Goal: Check status: Check status

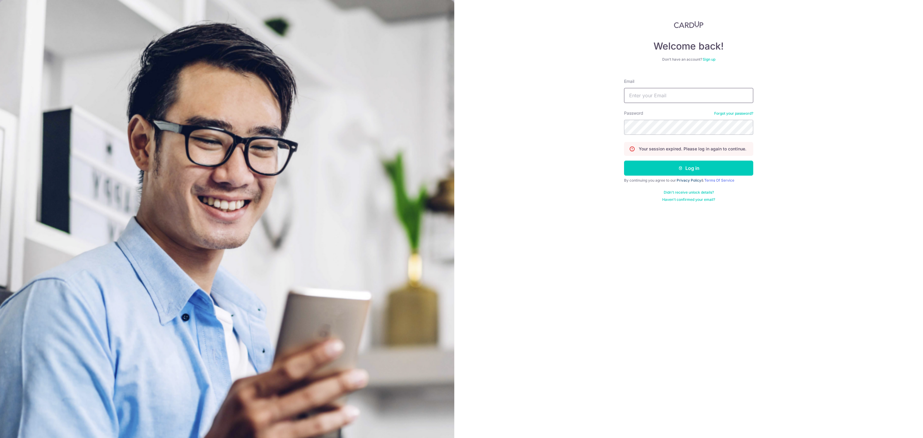
type input "[EMAIL_ADDRESS][DOMAIN_NAME]"
click at [699, 178] on link "Privacy Policy" at bounding box center [688, 180] width 25 height 5
click at [712, 167] on button "Log in" at bounding box center [688, 168] width 129 height 15
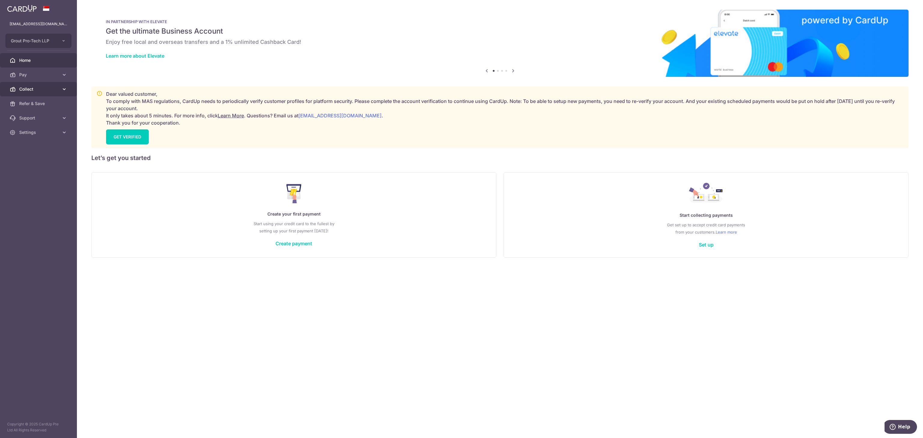
click at [23, 87] on span "Collect" at bounding box center [39, 89] width 40 height 6
click at [27, 102] on span "Dashboard" at bounding box center [39, 104] width 40 height 6
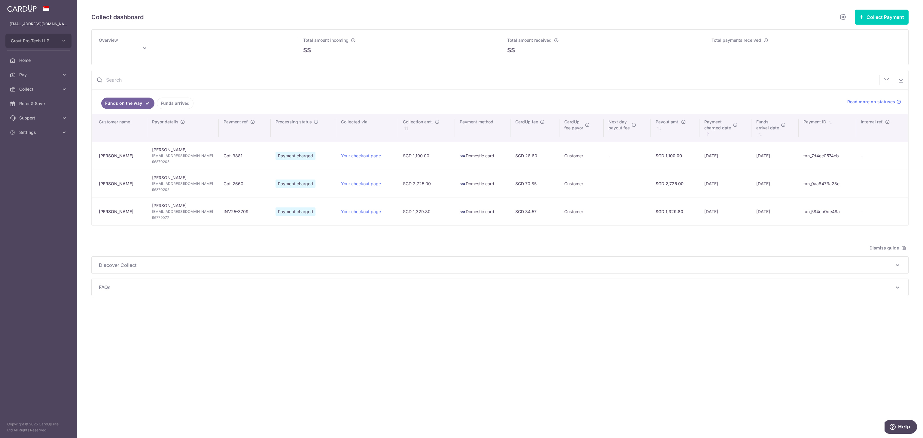
click at [726, 323] on div "Collect dashboard Collect Payment Create request to collect payments Custom Pay…" at bounding box center [500, 219] width 846 height 438
type input "[DATE]"
click at [460, 305] on div "Collect dashboard Collect Payment Create request to collect payments Custom Pay…" at bounding box center [500, 219] width 846 height 438
click at [780, 317] on div "Collect dashboard Collect Payment Create request to collect payments Custom Pay…" at bounding box center [500, 219] width 846 height 438
click at [805, 284] on div "FAQs How do I determine which collection method is suitable for my business? Ho…" at bounding box center [500, 287] width 816 height 17
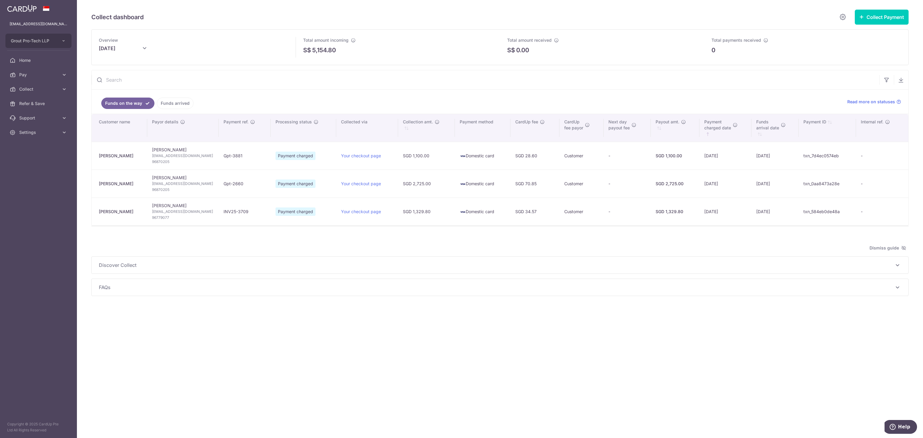
drag, startPoint x: 747, startPoint y: 349, endPoint x: 627, endPoint y: 248, distance: 156.2
click at [747, 349] on div "Collect dashboard Collect Payment Create request to collect payments Custom Pay…" at bounding box center [500, 219] width 846 height 438
click at [527, 288] on span "FAQs" at bounding box center [496, 287] width 795 height 7
